Goal: Information Seeking & Learning: Learn about a topic

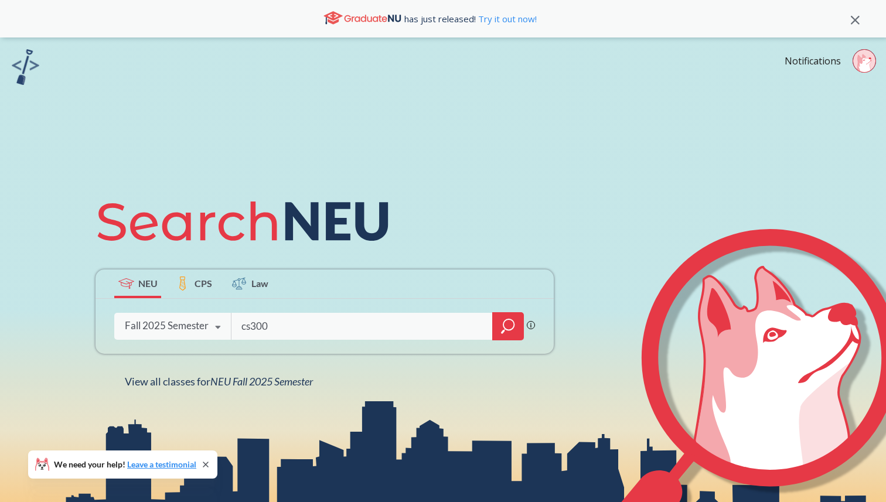
type input "cs3000"
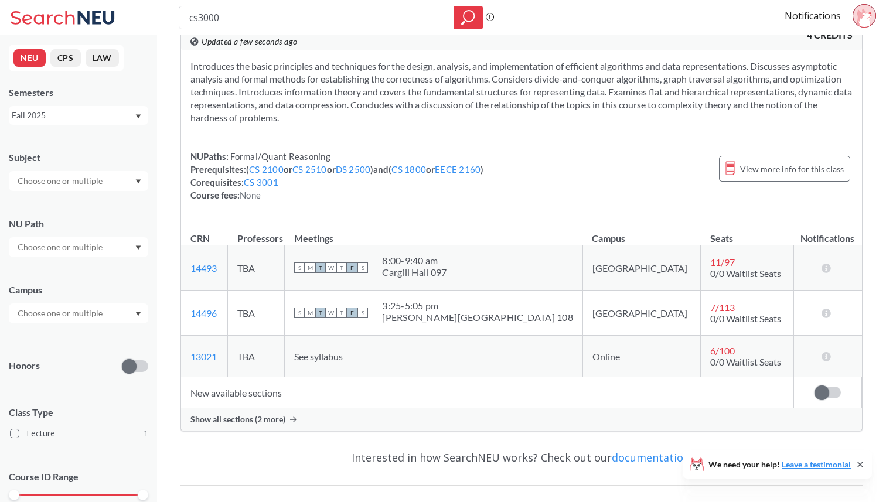
scroll to position [41, 0]
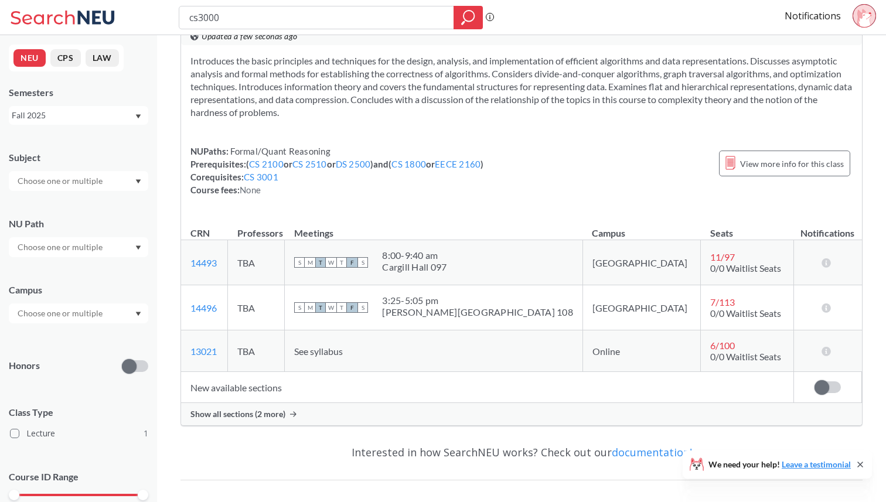
click at [265, 418] on span "Show all sections (2 more)" at bounding box center [237, 414] width 95 height 11
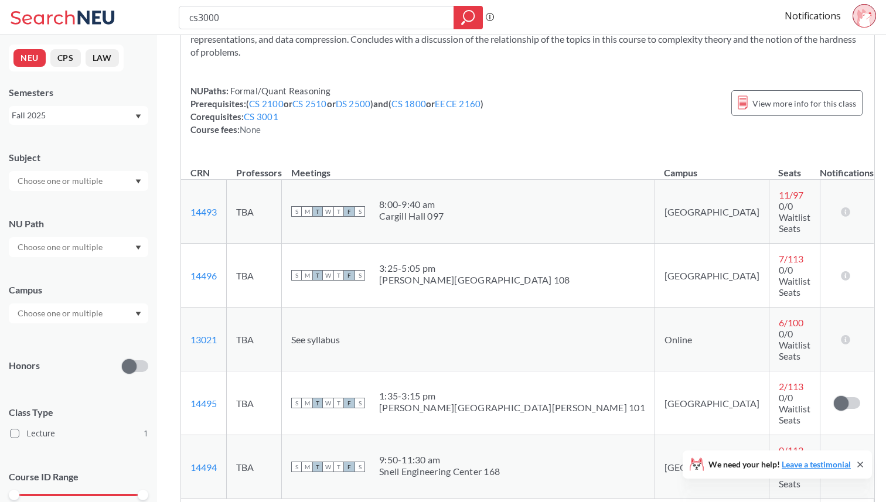
scroll to position [107, 0]
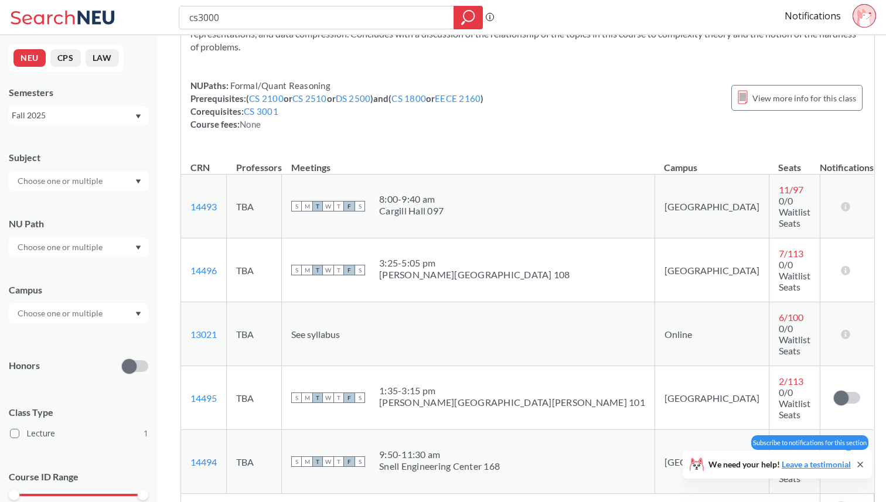
click at [834, 456] on label at bounding box center [847, 462] width 26 height 12
click at [834, 456] on input "checkbox" at bounding box center [834, 456] width 0 height 0
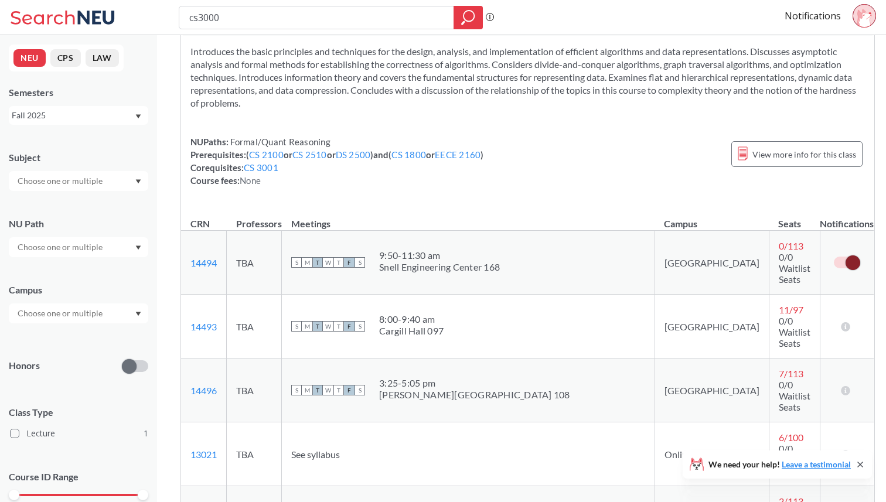
scroll to position [0, 0]
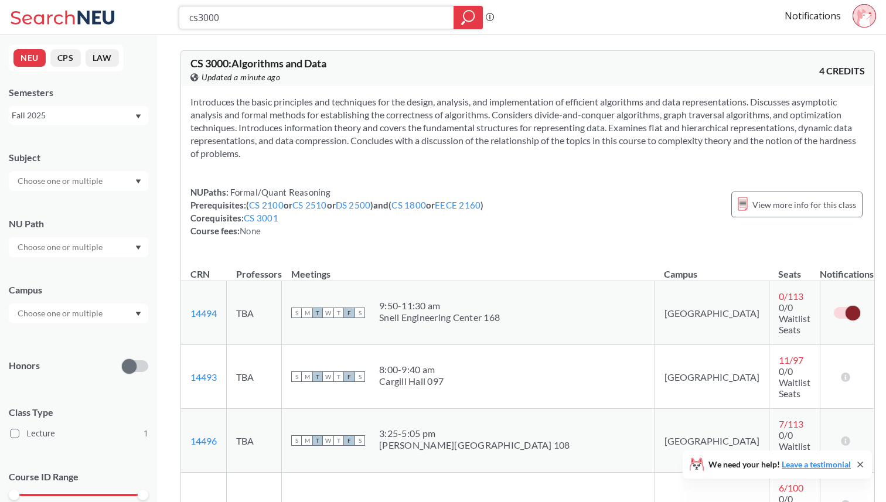
click at [246, 16] on input "cs3000" at bounding box center [316, 18] width 257 height 20
type input "c"
type input "ds3000"
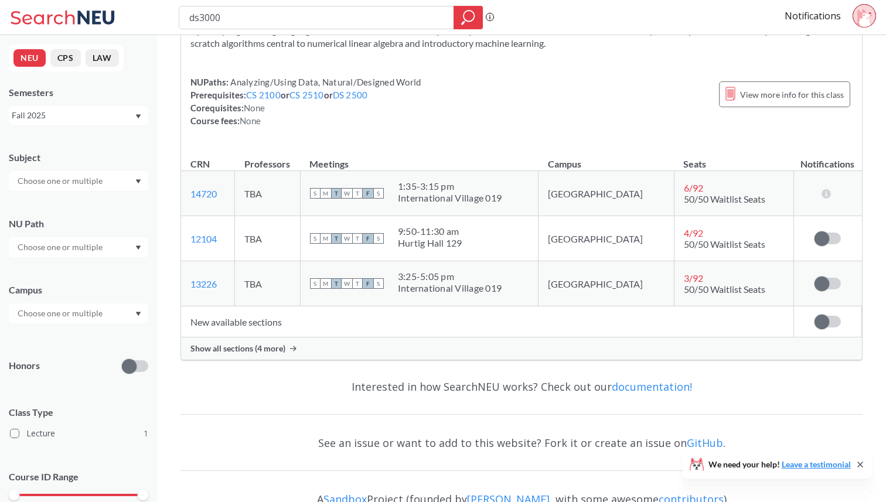
scroll to position [131, 0]
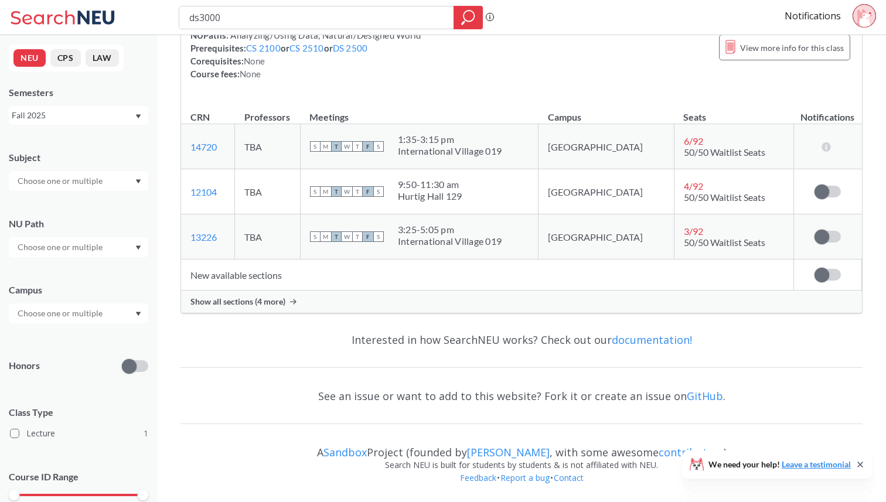
click at [288, 305] on div "Show all sections (4 more)" at bounding box center [521, 302] width 681 height 22
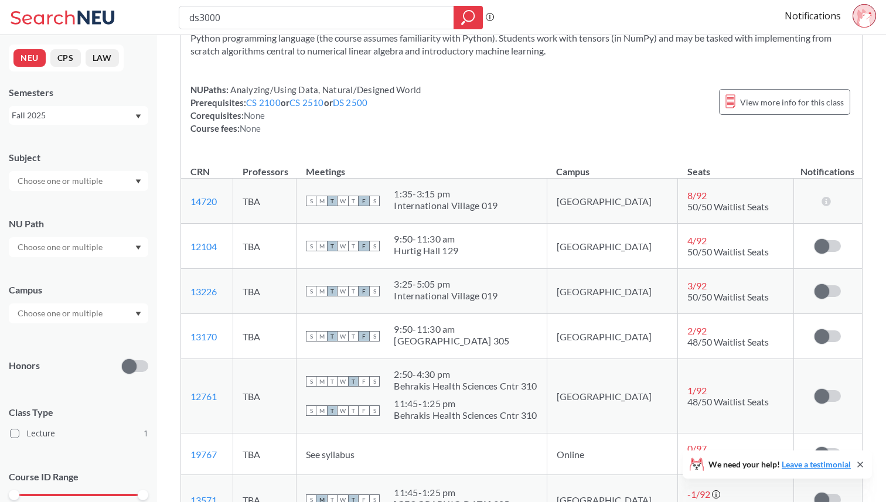
scroll to position [0, 0]
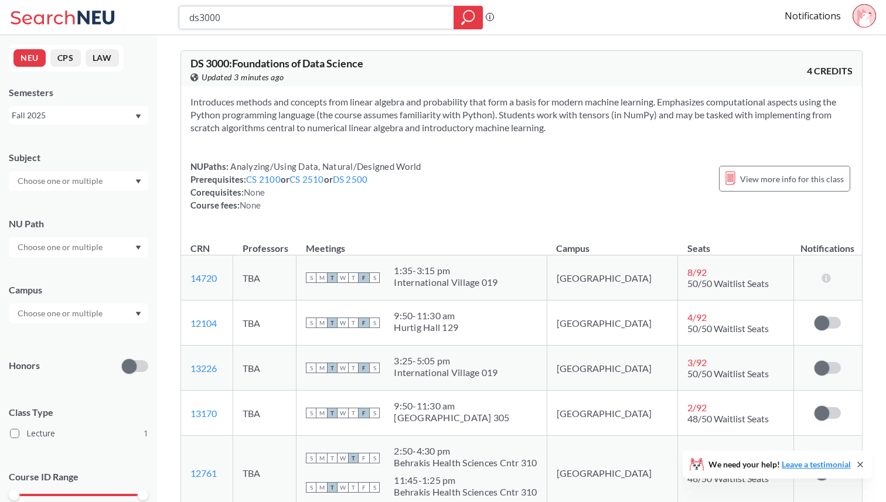
click at [270, 14] on input "ds3000" at bounding box center [316, 18] width 257 height 20
click at [534, 51] on div "DS 3000 : Foundations of Data Science View this course on Banner. Updated 3 min…" at bounding box center [521, 68] width 681 height 35
